Goal: Task Accomplishment & Management: Use online tool/utility

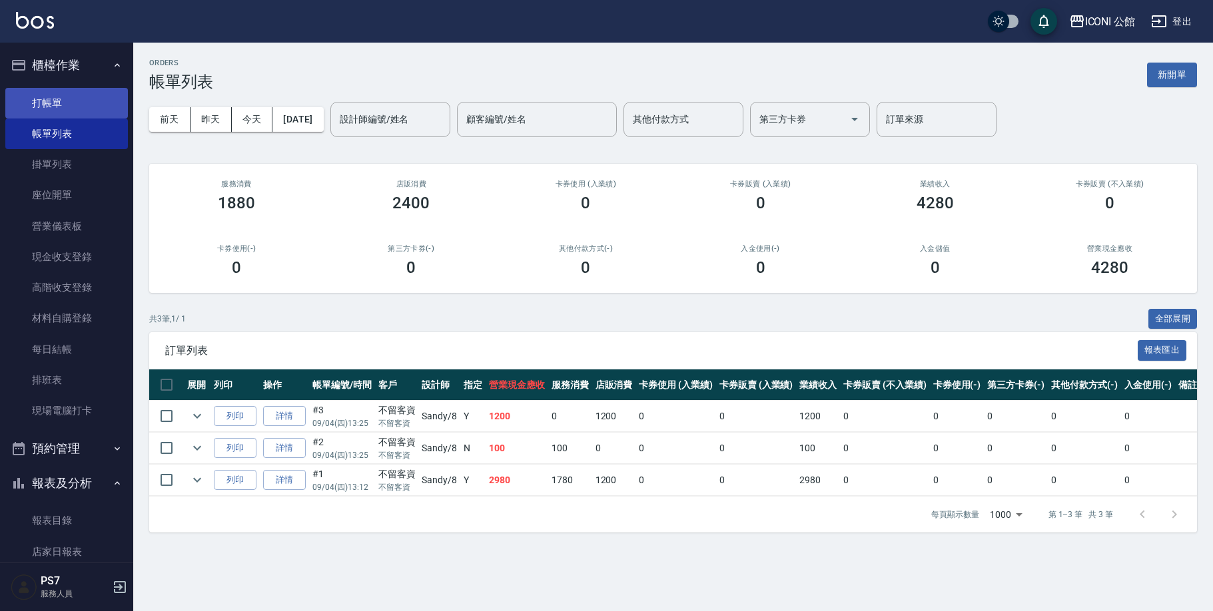
click at [46, 105] on link "打帳單" at bounding box center [66, 103] width 123 height 31
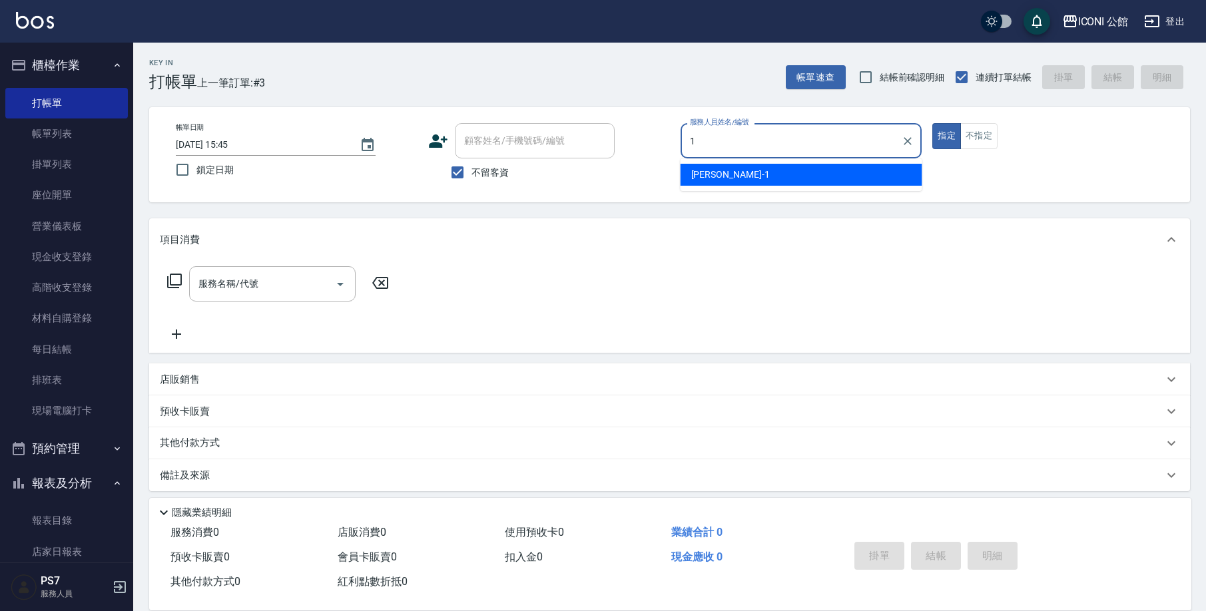
type input "[PERSON_NAME]-1"
type button "true"
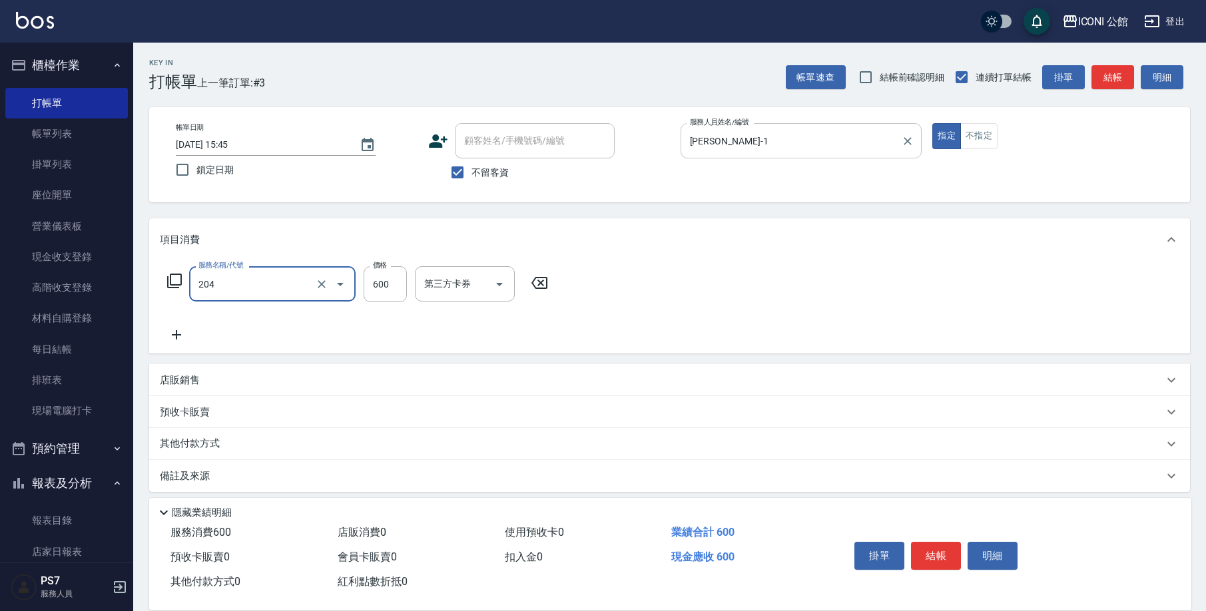
type input "指定洗+剪(204)"
type input "[PERSON_NAME]-1"
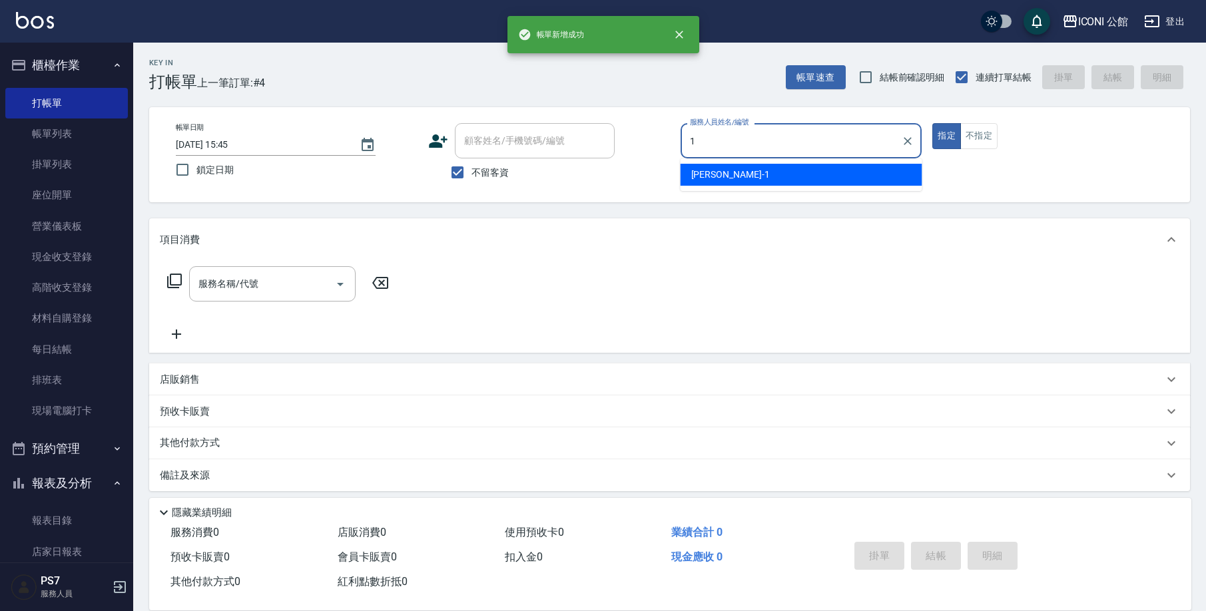
type input "[PERSON_NAME]-1"
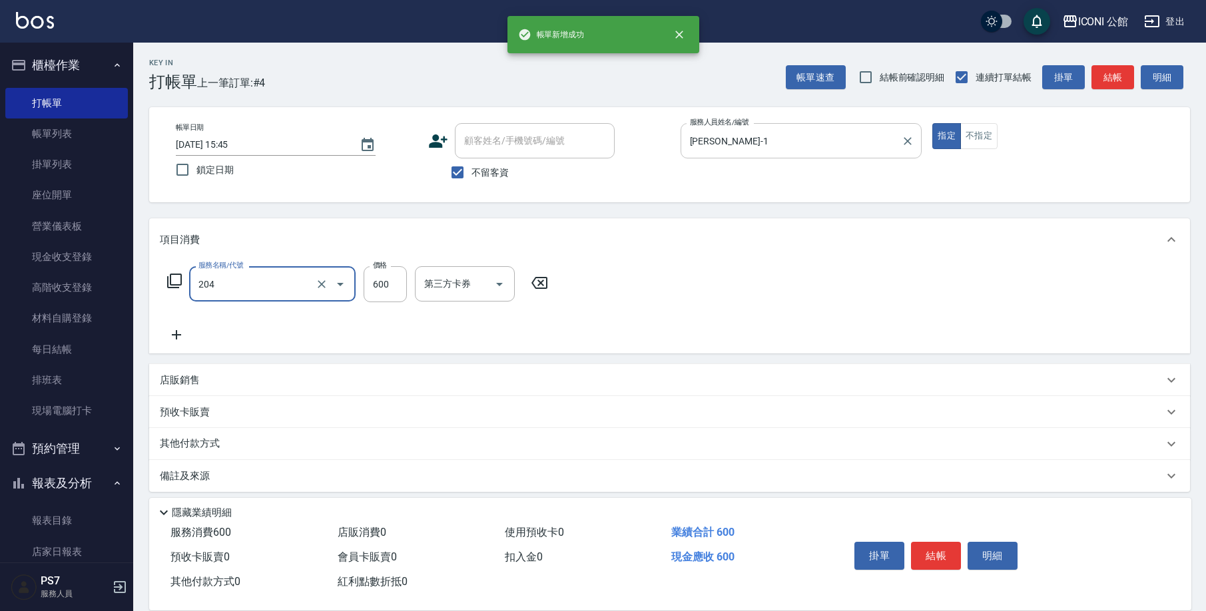
type input "指定洗+剪(204)"
type input "[PERSON_NAME]-1"
